Goal: Information Seeking & Learning: Learn about a topic

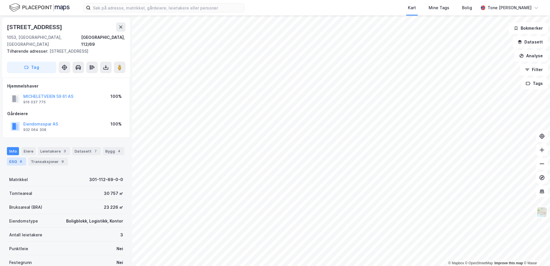
click at [15, 157] on div "ESG 6" at bounding box center [16, 161] width 19 height 8
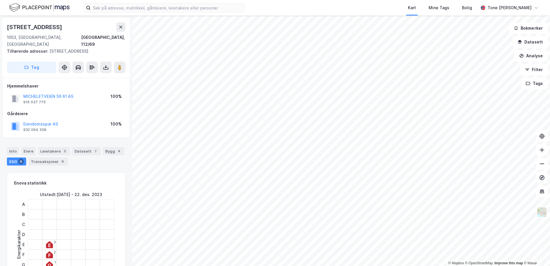
scroll to position [29, 0]
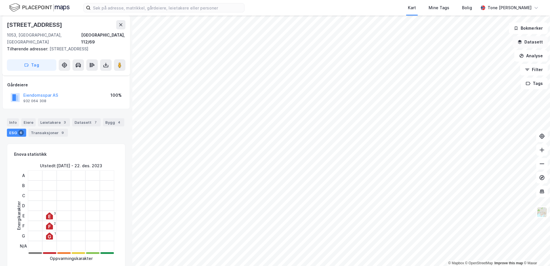
click at [529, 41] on button "Datasett" at bounding box center [529, 41] width 35 height 11
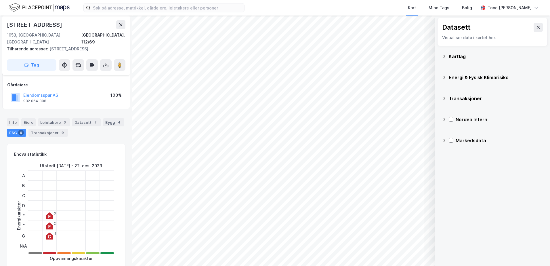
click at [454, 55] on div "Kartlag" at bounding box center [495, 56] width 94 height 7
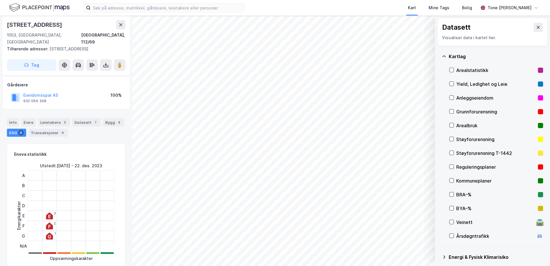
click at [462, 110] on div "Grunnforurensning" at bounding box center [495, 111] width 79 height 7
click at [424, 250] on button "Vis" at bounding box center [405, 250] width 48 height 9
click at [422, 237] on icon at bounding box center [423, 238] width 5 height 5
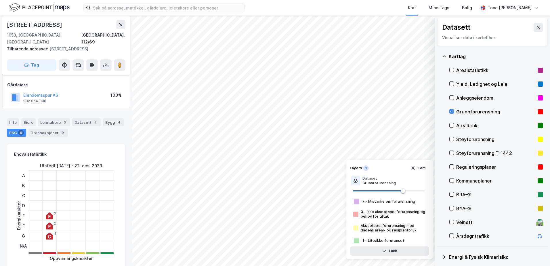
click at [465, 108] on div "Grunnforurensning" at bounding box center [496, 112] width 94 height 14
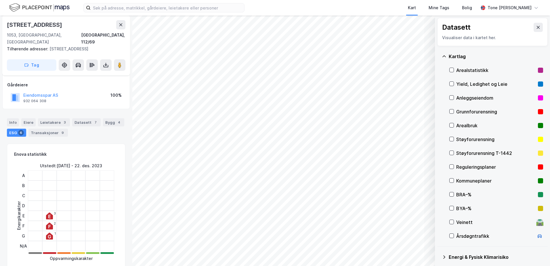
click at [443, 56] on icon at bounding box center [444, 56] width 5 height 5
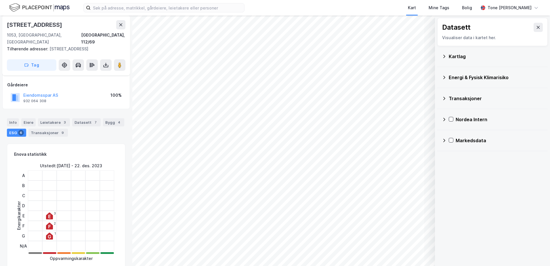
click at [465, 77] on div "Energi & Fysisk Klimarisiko" at bounding box center [495, 77] width 94 height 7
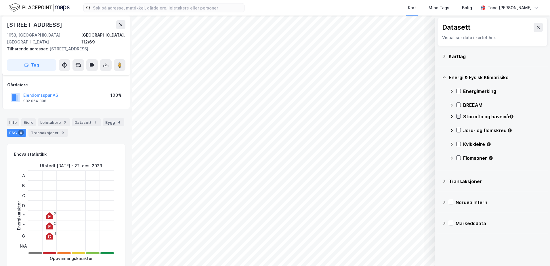
click at [457, 119] on div at bounding box center [458, 116] width 5 height 5
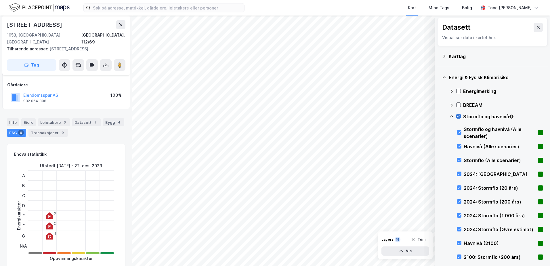
click at [457, 118] on icon at bounding box center [458, 116] width 4 height 4
click at [450, 116] on icon at bounding box center [451, 116] width 5 height 5
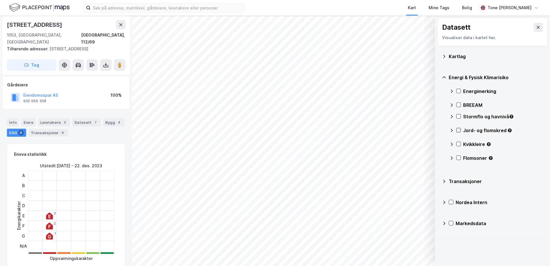
click at [458, 128] on icon at bounding box center [458, 130] width 4 height 4
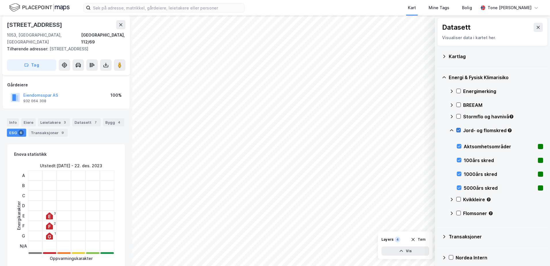
click at [458, 129] on icon at bounding box center [458, 130] width 4 height 4
click at [452, 129] on icon at bounding box center [451, 130] width 3 height 2
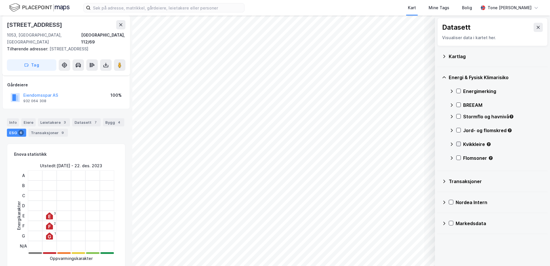
click at [458, 143] on icon at bounding box center [458, 144] width 4 height 4
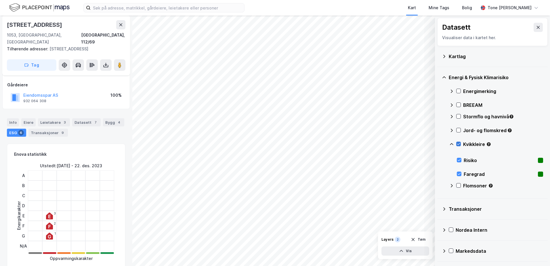
click at [457, 143] on icon at bounding box center [458, 144] width 4 height 4
click at [449, 145] on icon at bounding box center [451, 144] width 5 height 5
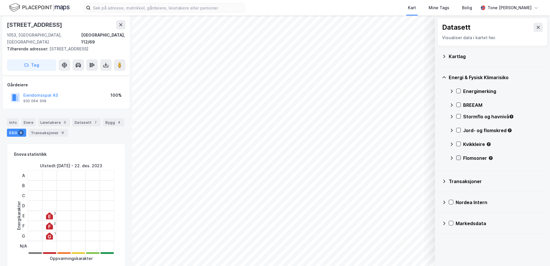
click at [459, 158] on icon at bounding box center [458, 158] width 3 height 2
